Goal: Task Accomplishment & Management: Complete application form

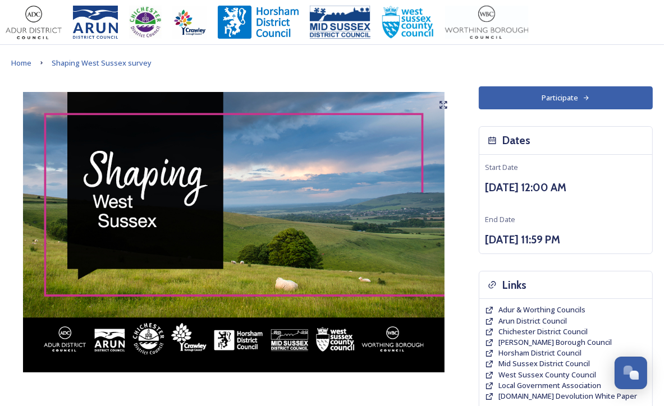
click at [629, 100] on button "Participate" at bounding box center [565, 97] width 174 height 23
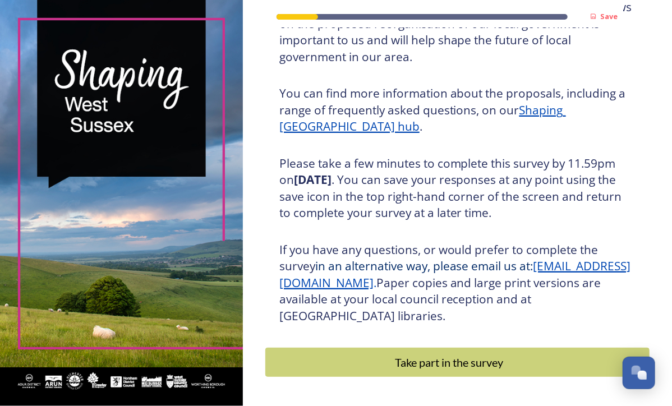
scroll to position [114, 0]
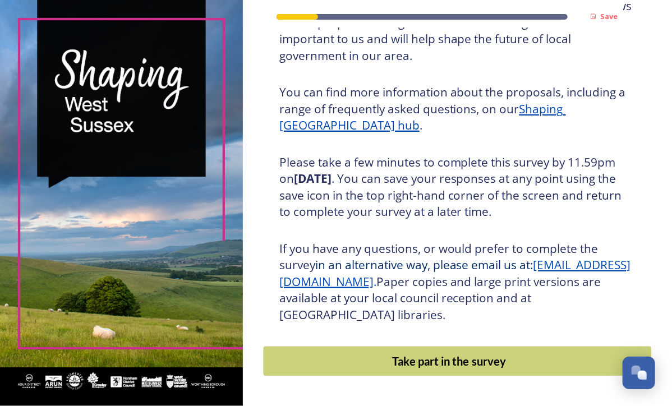
click at [505, 367] on div "Take part in the survey" at bounding box center [449, 361] width 360 height 17
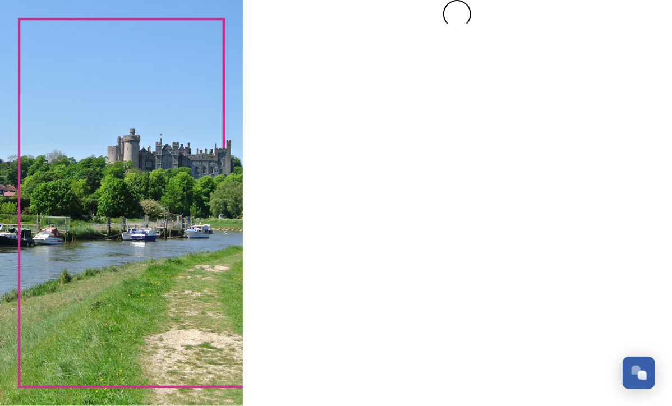
scroll to position [0, 0]
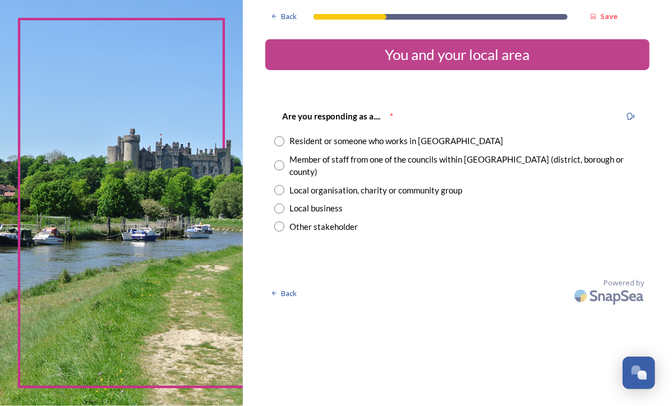
click at [278, 185] on input "radio" at bounding box center [279, 190] width 10 height 10
radio input "true"
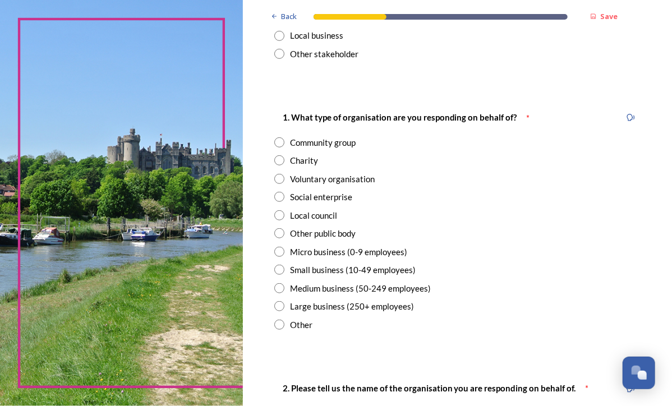
scroll to position [202, 0]
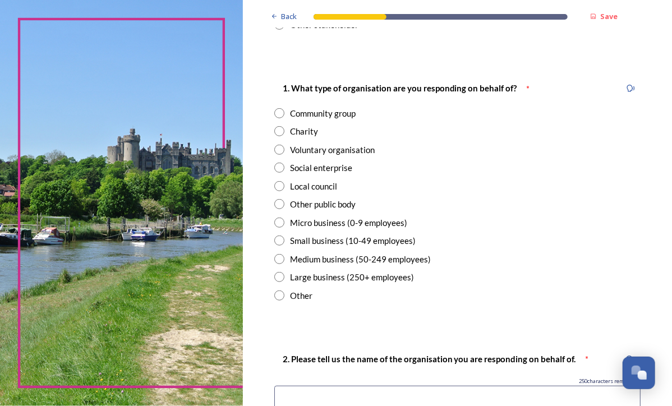
click at [280, 291] on input "radio" at bounding box center [279, 296] width 10 height 10
radio input "true"
click at [297, 386] on input at bounding box center [457, 399] width 366 height 26
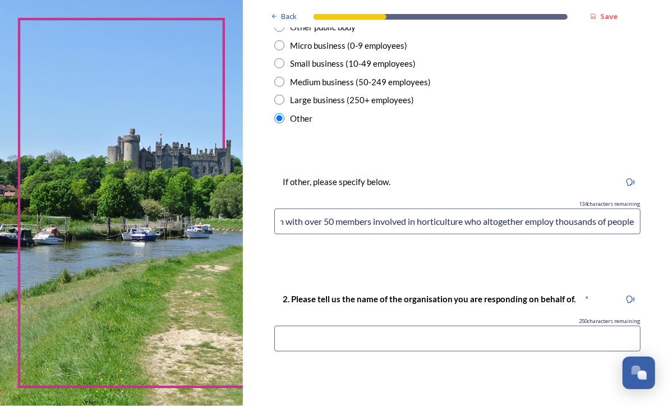
scroll to position [0, 125]
type input "WSGA is a grower association with over 50 members involved in horticulture who …"
click at [600, 326] on input at bounding box center [457, 339] width 366 height 26
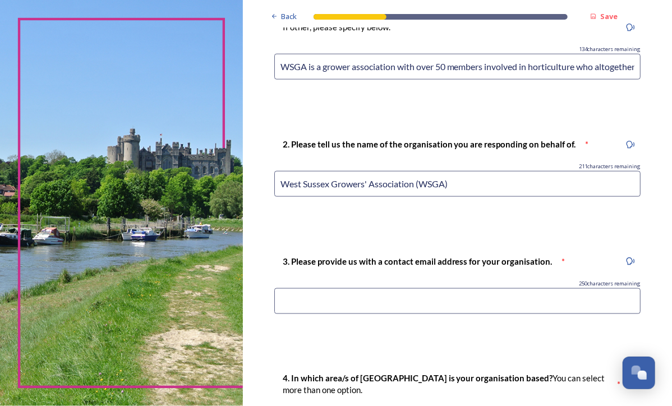
scroll to position [536, 0]
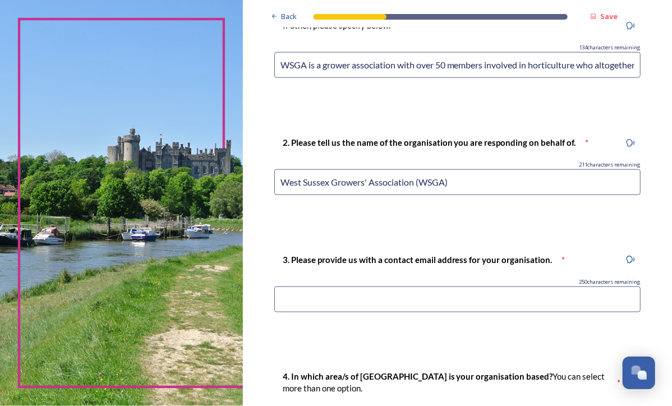
type input "West Sussex Growers' Association (WSGA)"
click at [595, 287] on input at bounding box center [457, 300] width 366 height 26
type input "harriet.williams@churcherscollege.com"
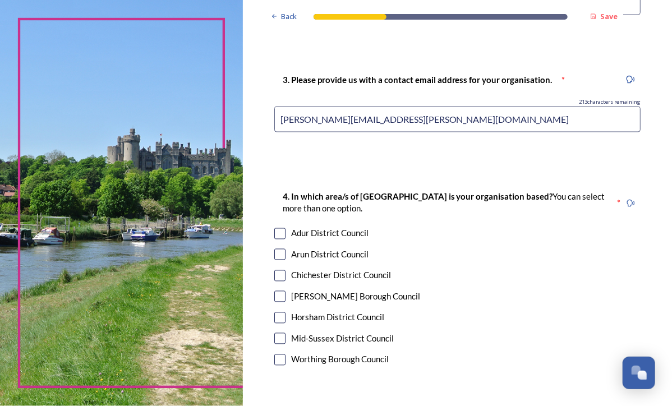
scroll to position [743, 0]
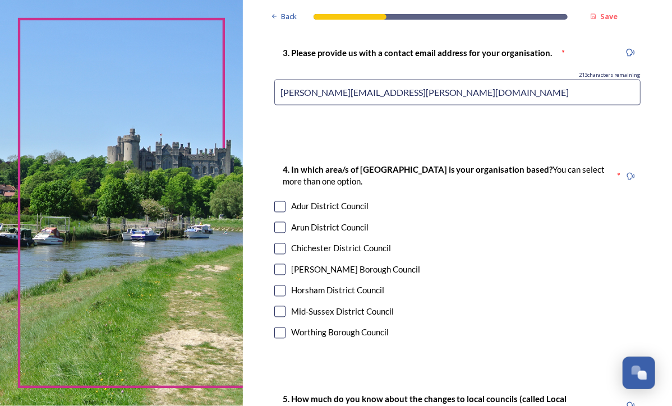
click at [288, 200] on div "Adur District Council" at bounding box center [457, 206] width 366 height 13
checkbox input "true"
click at [282, 222] on input "checkbox" at bounding box center [279, 227] width 11 height 11
checkbox input "true"
click at [283, 284] on div "Horsham District Council" at bounding box center [457, 290] width 366 height 13
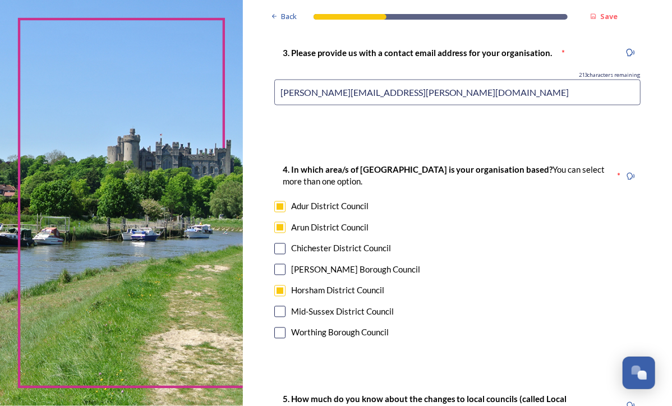
checkbox input "true"
click at [282, 243] on input "checkbox" at bounding box center [279, 248] width 11 height 11
checkbox input "true"
click at [280, 328] on input "checkbox" at bounding box center [279, 333] width 11 height 11
checkbox input "true"
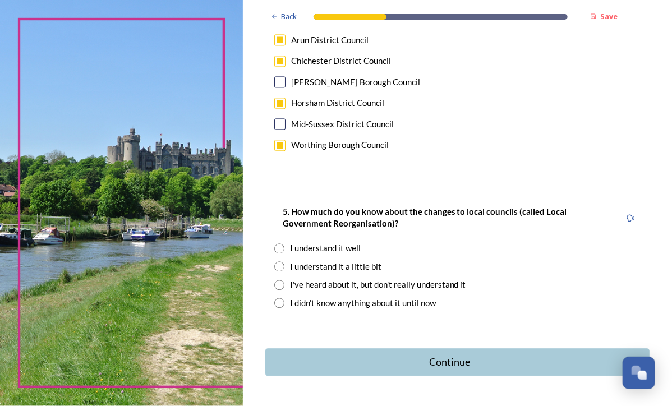
scroll to position [932, 0]
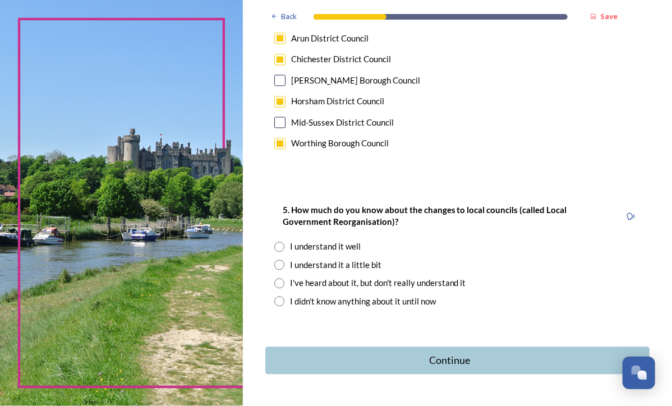
click at [280, 242] on input "radio" at bounding box center [279, 247] width 10 height 10
radio input "true"
click at [375, 353] on div "Continue" at bounding box center [449, 360] width 360 height 15
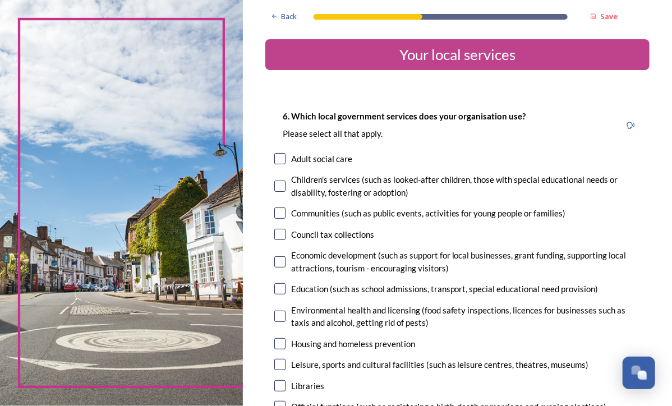
click at [281, 267] on div "Economic development (such as support for local businesses, grant funding, supp…" at bounding box center [457, 261] width 366 height 25
checkbox input "true"
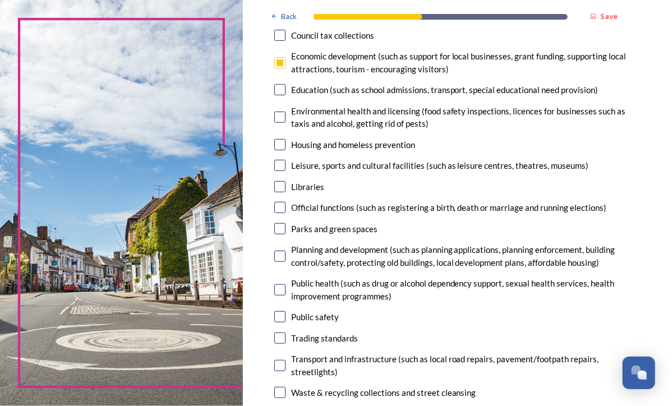
scroll to position [201, 0]
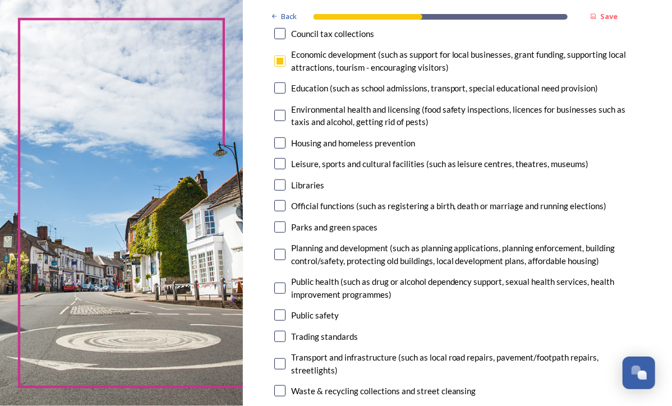
click at [282, 260] on input "checkbox" at bounding box center [279, 254] width 11 height 11
checkbox input "true"
click at [283, 367] on input "checkbox" at bounding box center [279, 363] width 11 height 11
checkbox input "true"
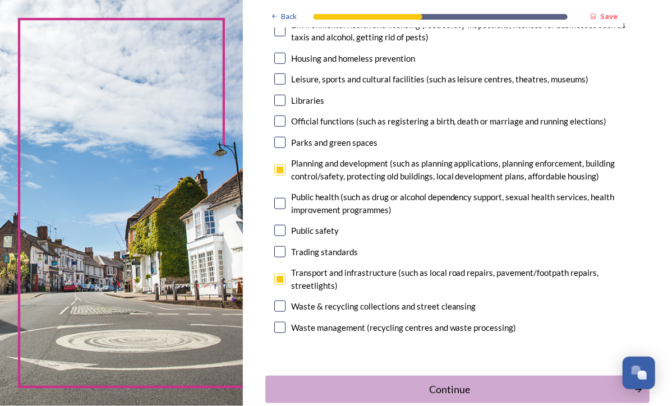
scroll to position [284, 0]
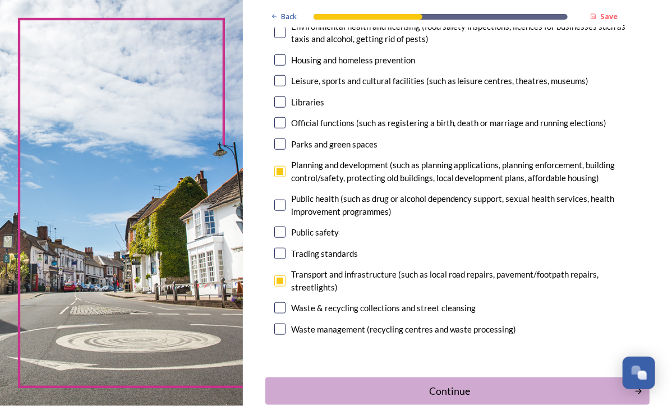
click at [283, 329] on input "checkbox" at bounding box center [279, 329] width 11 height 11
checkbox input "true"
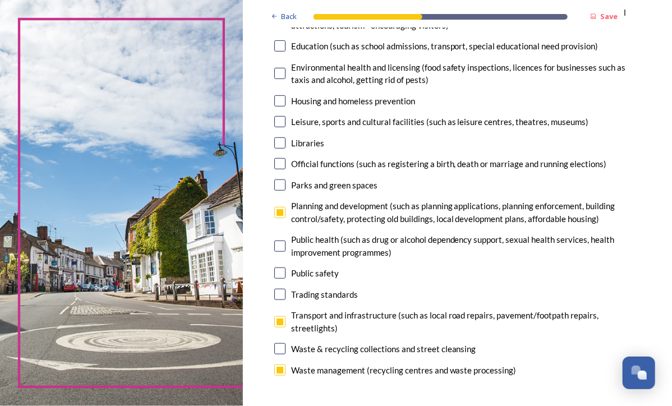
scroll to position [229, 0]
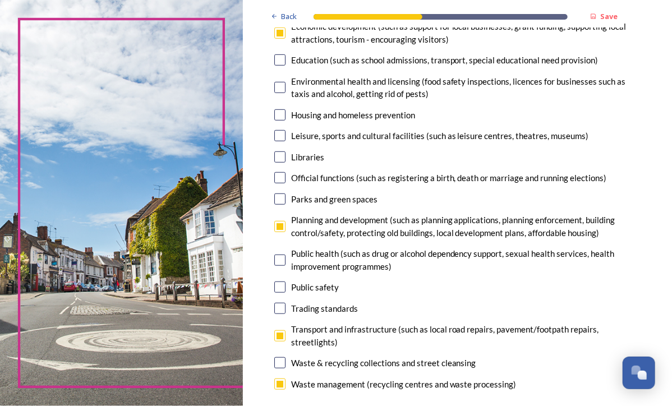
click at [279, 91] on input "checkbox" at bounding box center [279, 87] width 11 height 11
checkbox input "true"
click at [281, 311] on input "checkbox" at bounding box center [279, 308] width 11 height 11
checkbox input "true"
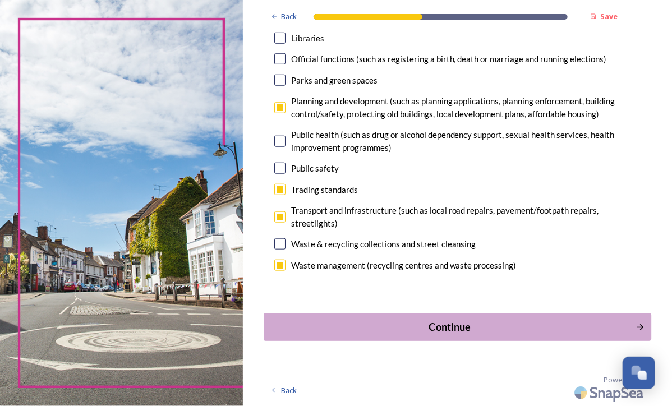
click at [505, 327] on div "Continue" at bounding box center [449, 327] width 360 height 15
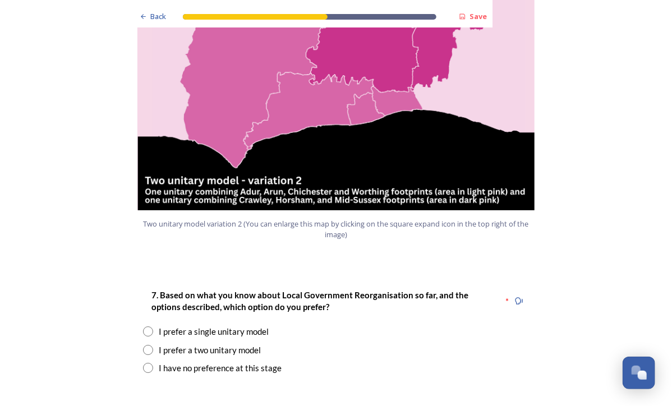
scroll to position [1273, 0]
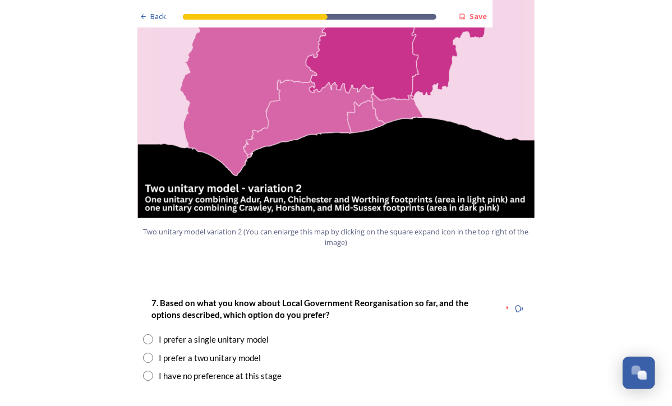
click at [148, 371] on input "radio" at bounding box center [148, 376] width 10 height 10
radio input "true"
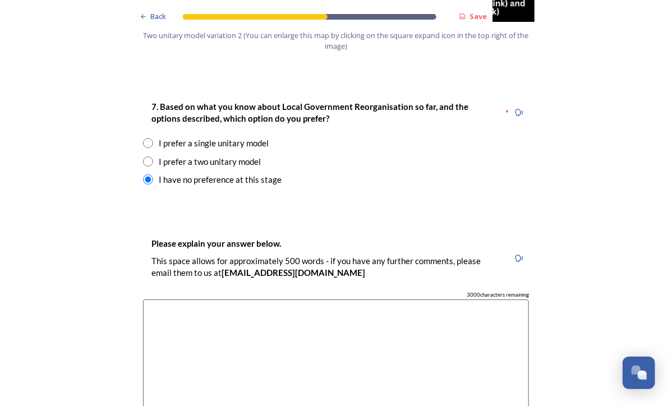
scroll to position [1465, 0]
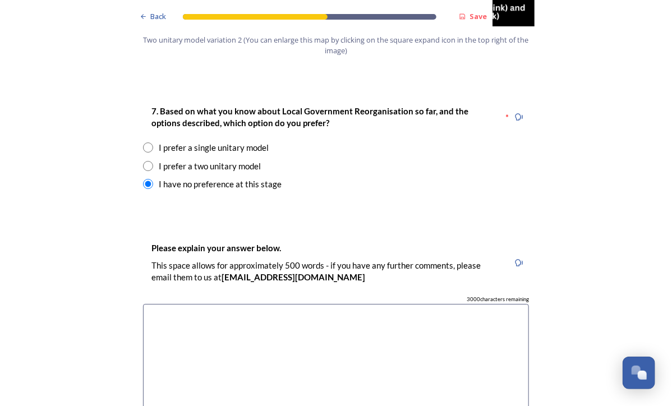
click at [359, 336] on textarea at bounding box center [336, 367] width 386 height 126
paste textarea "On a positive note, we can see that there would be considerable financial benef…"
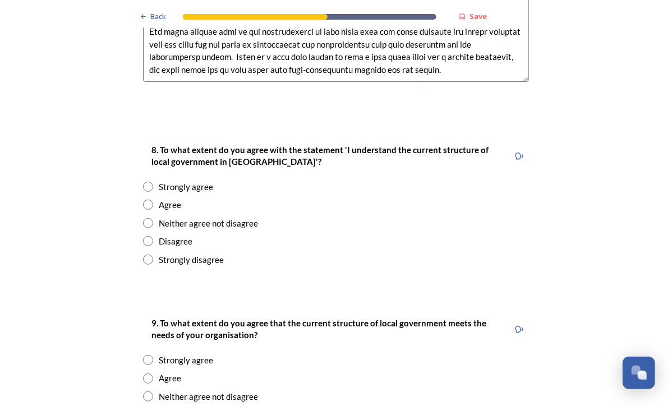
scroll to position [1826, 0]
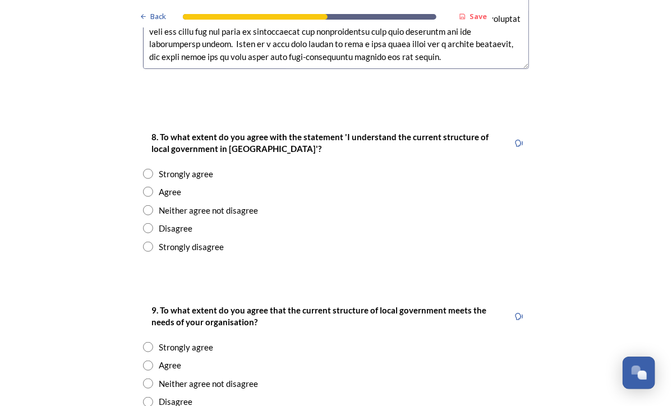
type textarea "On a positive note, we can see that there would be considerable financial benef…"
click at [147, 187] on input "radio" at bounding box center [148, 192] width 10 height 10
radio input "true"
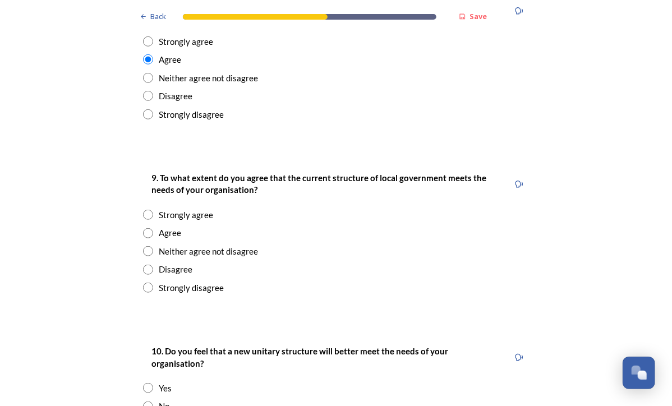
scroll to position [1962, 0]
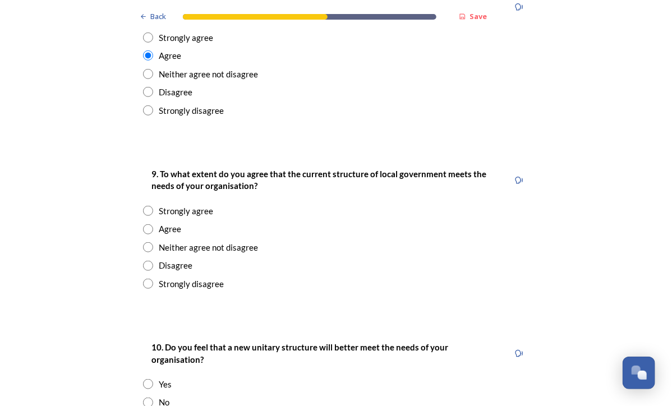
click at [145, 242] on input "radio" at bounding box center [148, 247] width 10 height 10
radio input "true"
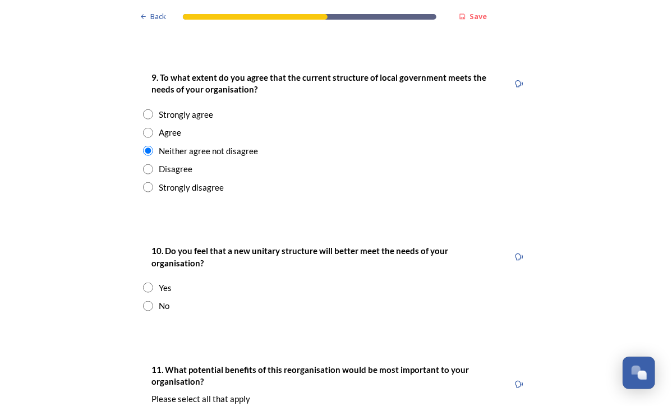
click at [145, 301] on input "radio" at bounding box center [148, 306] width 10 height 10
radio input "true"
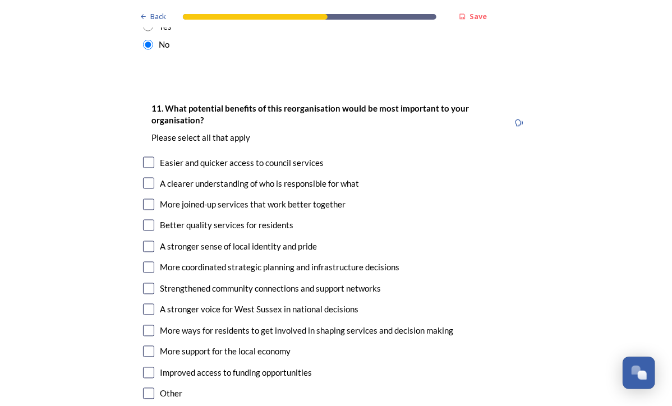
scroll to position [2328, 0]
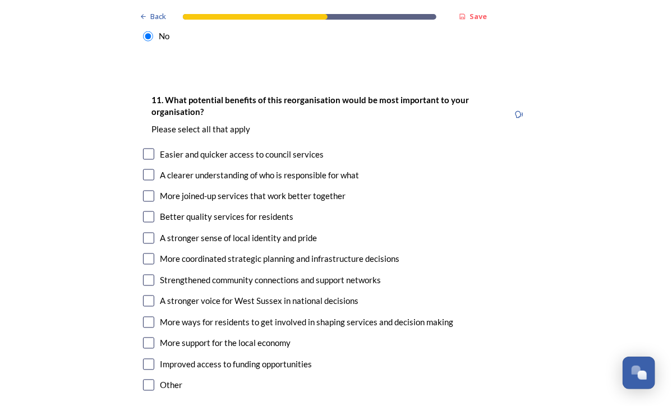
click at [150, 169] on div "A clearer understanding of who is responsible for what" at bounding box center [336, 175] width 386 height 13
checkbox input "true"
click at [146, 254] on input "checkbox" at bounding box center [148, 259] width 11 height 11
checkbox input "true"
click at [145, 296] on input "checkbox" at bounding box center [148, 301] width 11 height 11
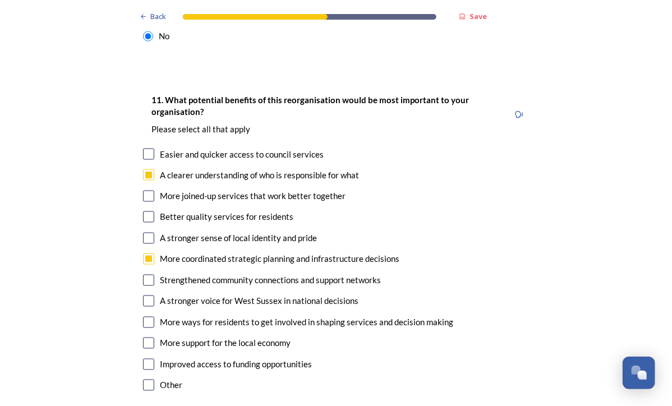
checkbox input "true"
click at [150, 338] on input "checkbox" at bounding box center [148, 343] width 11 height 11
checkbox input "true"
click at [150, 359] on input "checkbox" at bounding box center [148, 364] width 11 height 11
checkbox input "true"
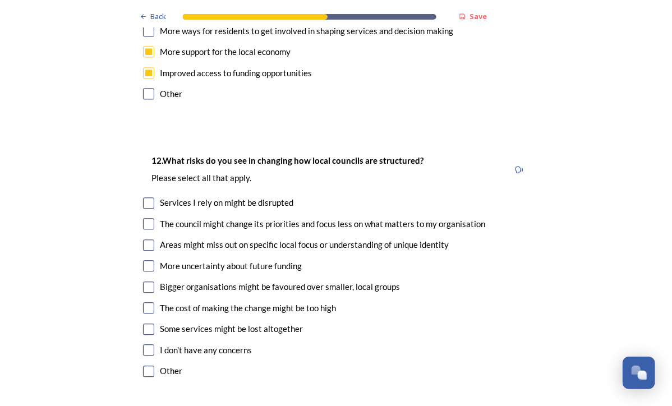
scroll to position [2624, 0]
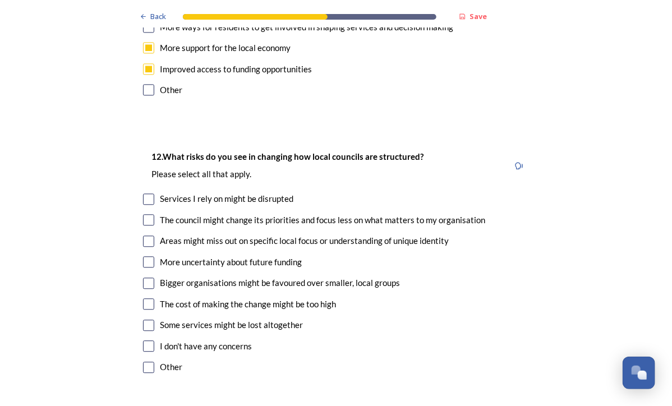
click at [147, 214] on input "checkbox" at bounding box center [148, 219] width 11 height 11
checkbox input "true"
click at [148, 236] on input "checkbox" at bounding box center [148, 241] width 11 height 11
checkbox input "true"
click at [148, 256] on input "checkbox" at bounding box center [148, 261] width 11 height 11
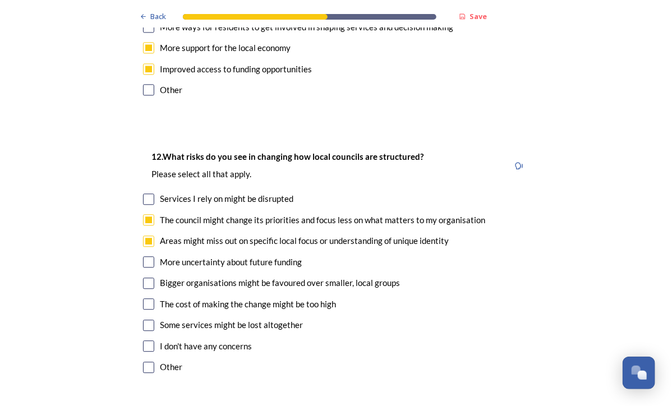
checkbox input "true"
click at [146, 298] on input "checkbox" at bounding box center [148, 303] width 11 height 11
checkbox input "true"
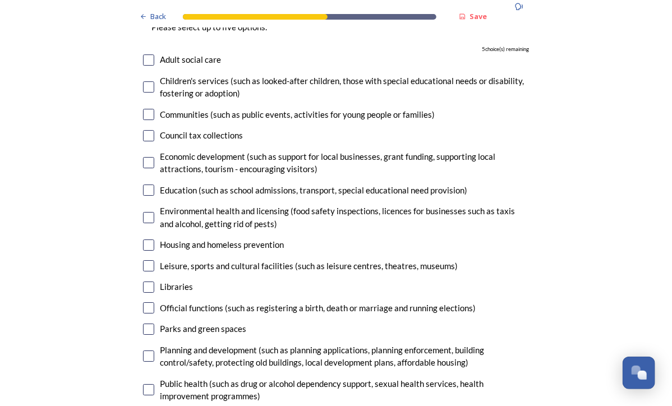
scroll to position [3098, 0]
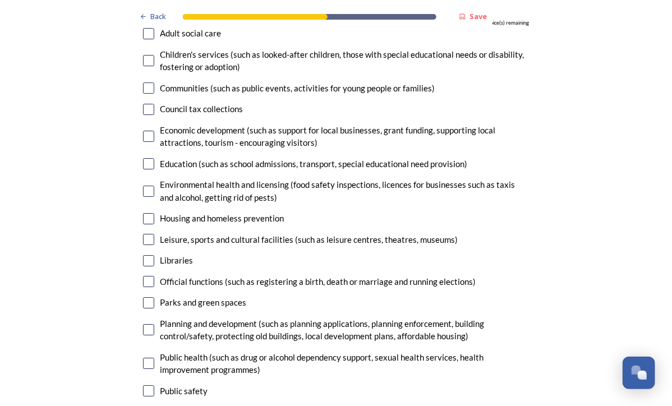
click at [148, 324] on input "checkbox" at bounding box center [148, 329] width 11 height 11
checkbox input "true"
click at [145, 131] on input "checkbox" at bounding box center [148, 136] width 11 height 11
checkbox input "true"
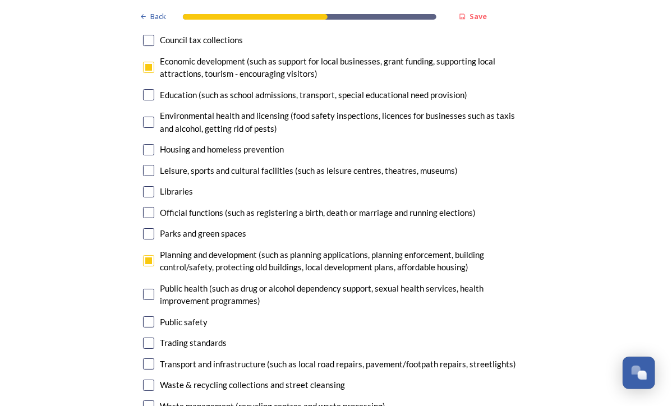
scroll to position [3172, 0]
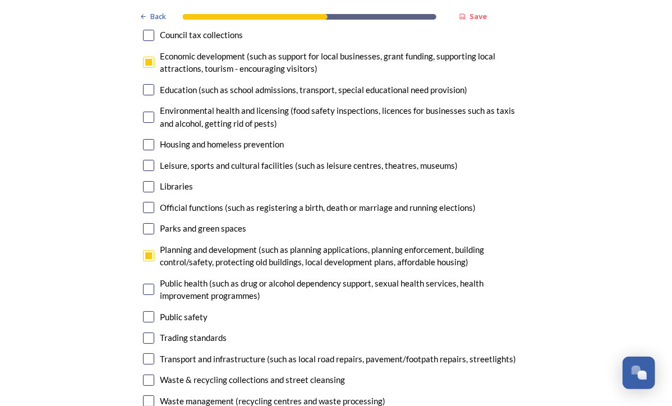
click at [150, 353] on input "checkbox" at bounding box center [148, 358] width 11 height 11
checkbox input "true"
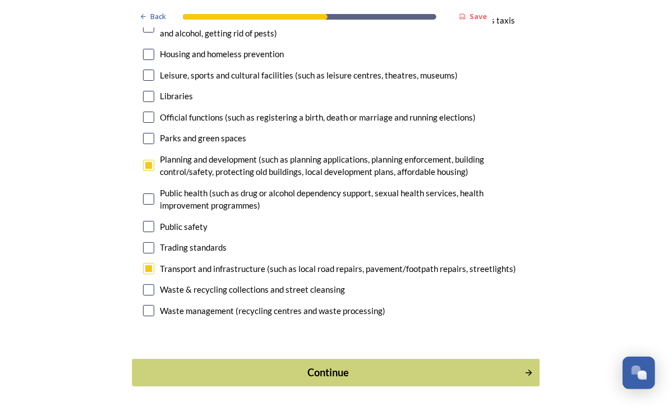
click at [428, 365] on div "Continue" at bounding box center [329, 372] width 380 height 15
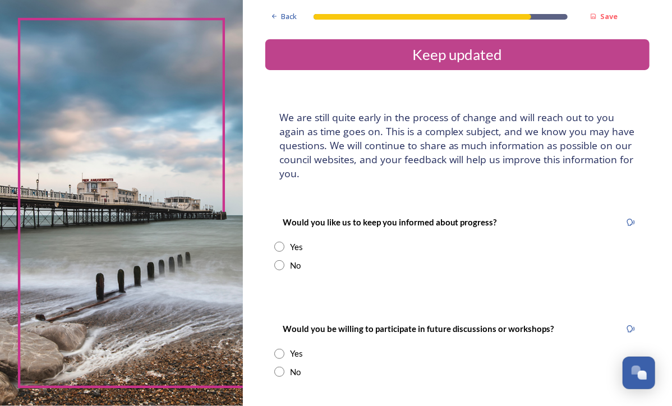
click at [283, 249] on input "radio" at bounding box center [279, 247] width 10 height 10
radio input "true"
click at [380, 352] on input at bounding box center [457, 360] width 366 height 26
type input "rachael.williams@wsga.co.uk"
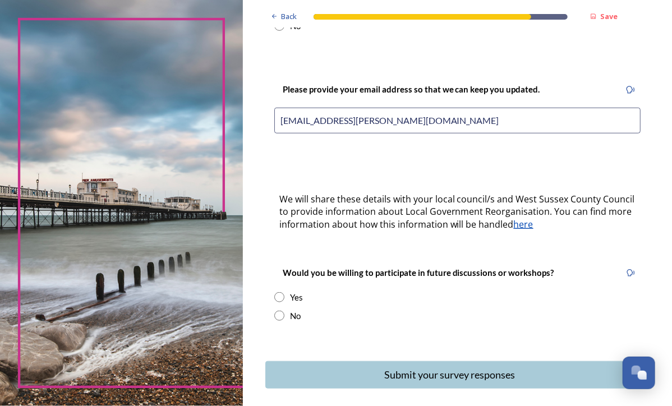
scroll to position [240, 0]
click at [280, 298] on input "radio" at bounding box center [279, 297] width 10 height 10
radio input "true"
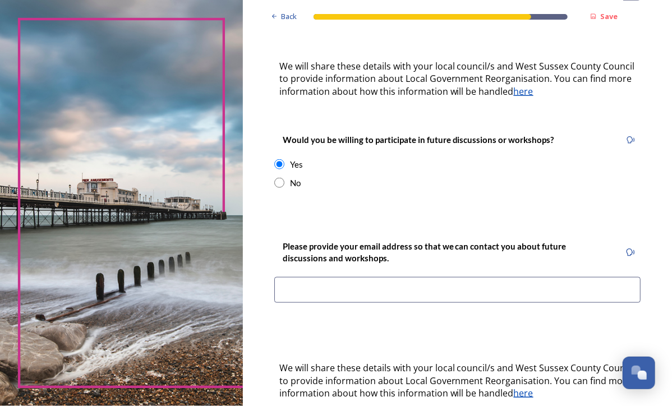
scroll to position [375, 0]
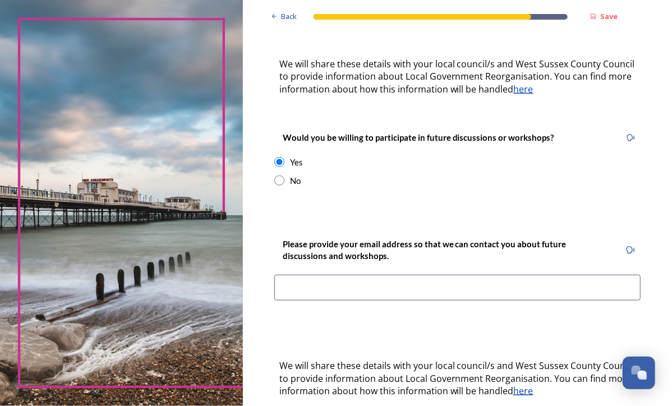
click at [581, 288] on input at bounding box center [457, 288] width 366 height 26
type input "rachael.williams@wsga.co.uk"
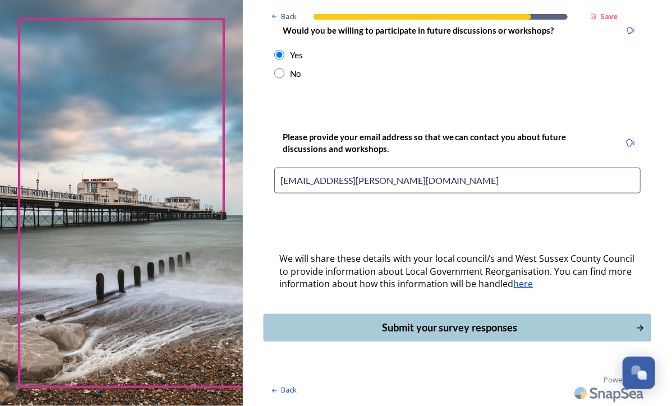
click at [546, 330] on div "Submit your survey responses" at bounding box center [449, 327] width 360 height 15
